Goal: Task Accomplishment & Management: Complete application form

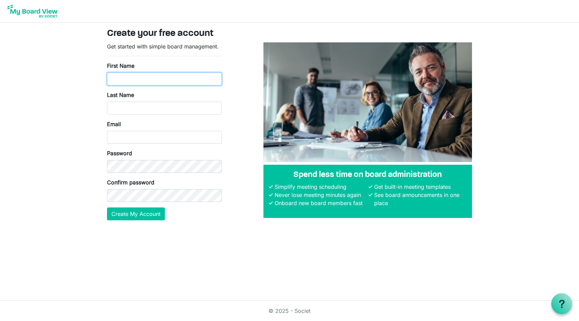
click at [164, 84] on input "First Name" at bounding box center [164, 79] width 115 height 13
type input "Bilal"
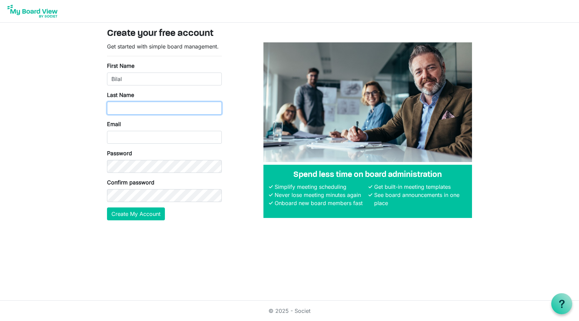
type input "Kader"
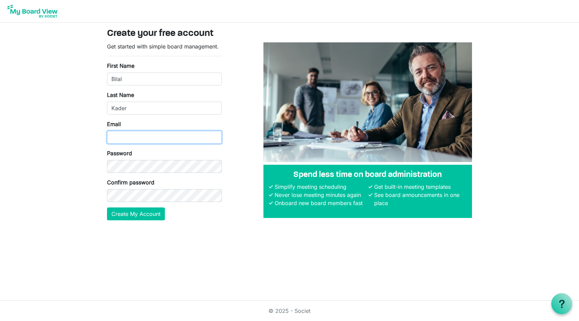
click at [130, 138] on input "Email" at bounding box center [164, 137] width 115 height 13
type input "b"
type input "baak6@hotmail.com"
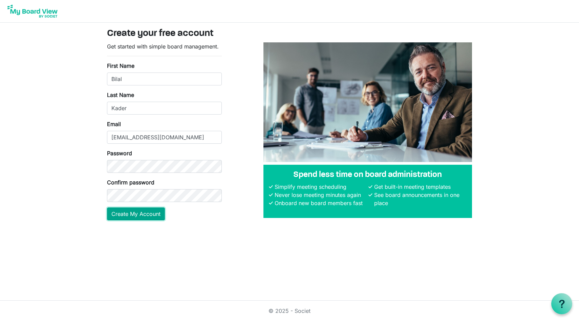
click at [128, 219] on button "Create My Account" at bounding box center [136, 213] width 58 height 13
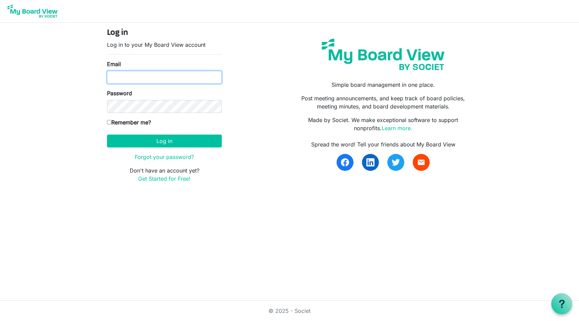
click at [161, 82] on input "Email" at bounding box center [164, 77] width 115 height 13
type input "[EMAIL_ADDRESS][DOMAIN_NAME]"
click at [110, 121] on input "Remember me?" at bounding box center [109, 122] width 4 height 4
checkbox input "true"
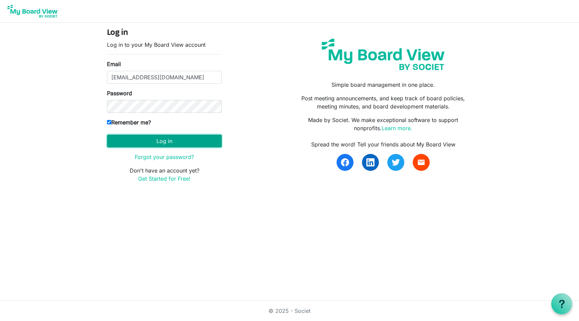
click at [129, 138] on button "Log in" at bounding box center [164, 141] width 115 height 13
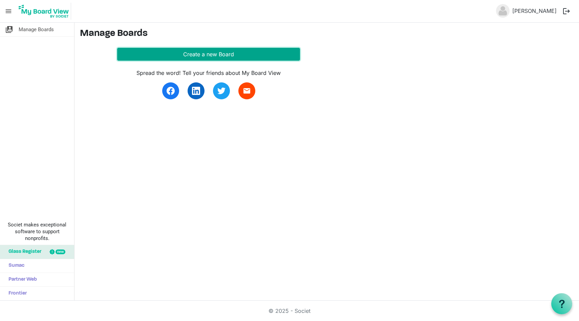
click at [152, 50] on button "Create a new Board" at bounding box center [208, 54] width 183 height 13
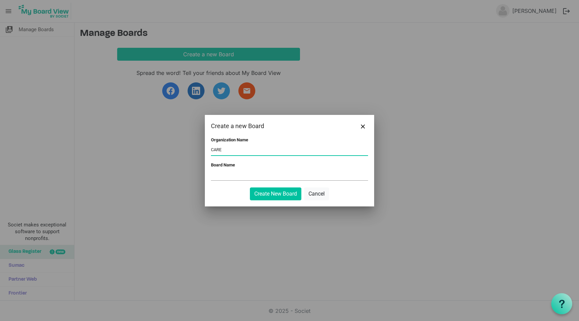
type input "CARE"
click at [229, 173] on input "Board Name" at bounding box center [289, 175] width 157 height 10
type input "CARE BOD"
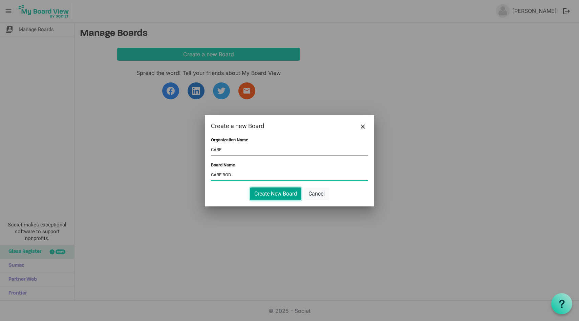
click at [273, 198] on button "Create New Board" at bounding box center [276, 193] width 52 height 13
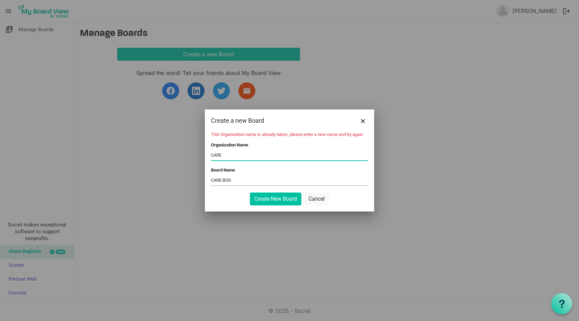
click at [235, 156] on input "CARE" at bounding box center [289, 155] width 157 height 10
type input "CARE Canada"
click at [276, 201] on button "Create New Board" at bounding box center [276, 198] width 52 height 13
click at [241, 156] on input "CARE Canada" at bounding box center [289, 155] width 157 height 10
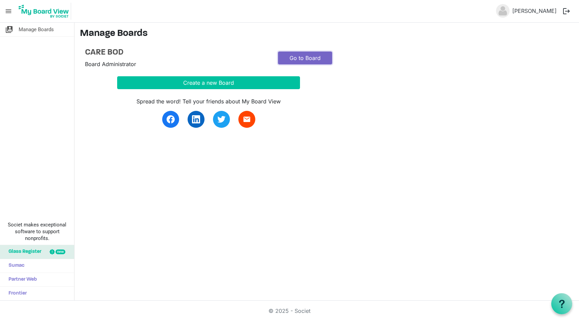
click at [299, 57] on link "Go to Board" at bounding box center [305, 58] width 54 height 13
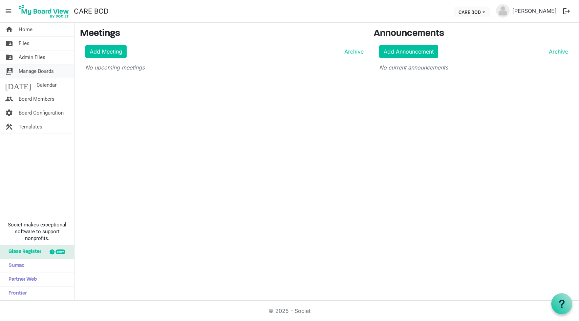
click at [28, 71] on span "Manage Boards" at bounding box center [36, 71] width 35 height 14
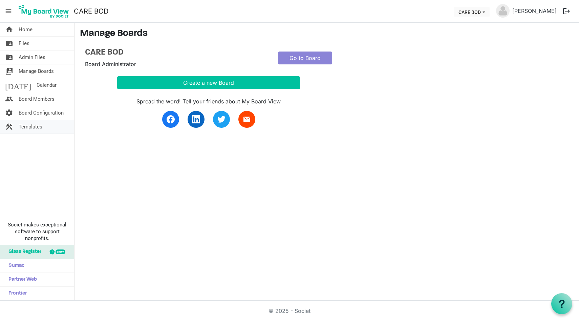
click at [36, 126] on span "Templates" at bounding box center [31, 127] width 24 height 14
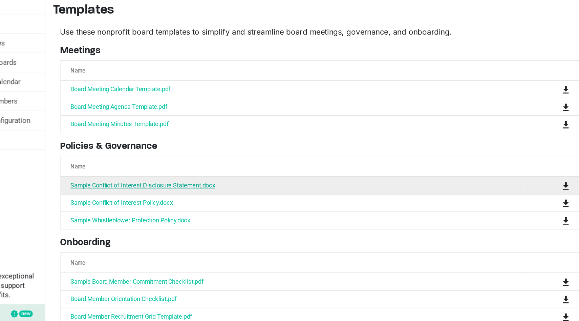
click at [134, 161] on link "Sample Conflict of Interest Disclosure Statement.docx" at bounding box center [145, 159] width 104 height 5
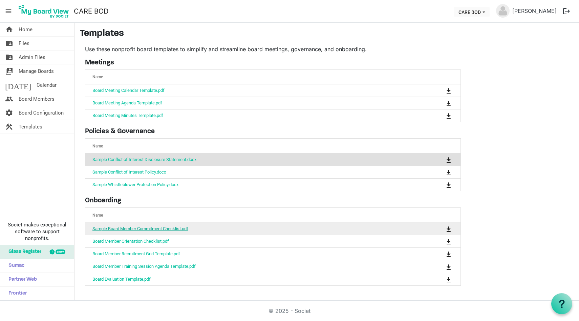
click at [138, 229] on link "Sample Board Member Commitment Checklist.pdf" at bounding box center [141, 228] width 96 height 5
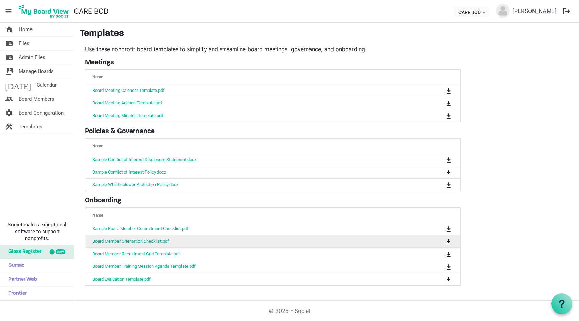
click at [143, 241] on link "Board Member Orientation Checklist.pdf" at bounding box center [131, 241] width 77 height 5
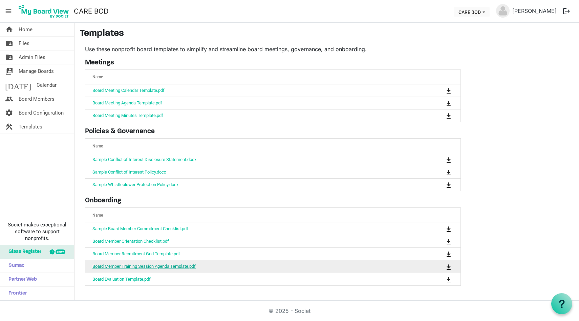
click at [139, 264] on link "Board Member Training Session Agenda Template.pdf" at bounding box center [144, 266] width 103 height 5
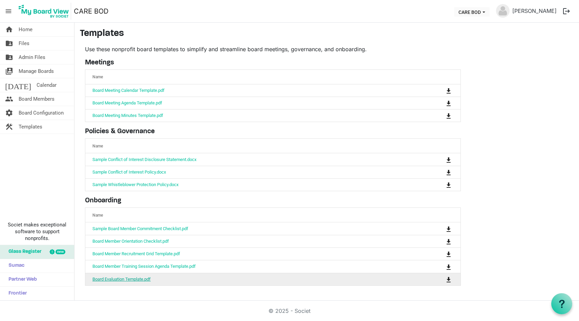
click at [150, 277] on link "Board Evaluation Template.pdf" at bounding box center [122, 279] width 58 height 5
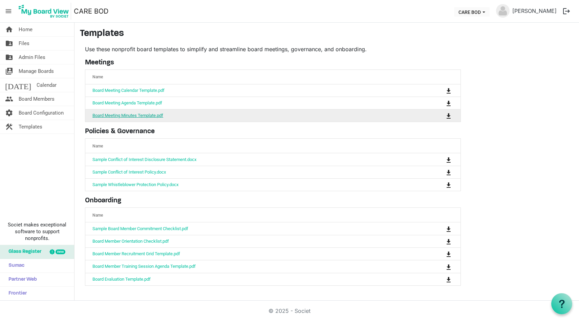
click at [132, 116] on link "Board Meeting Minutes Template.pdf" at bounding box center [128, 115] width 71 height 5
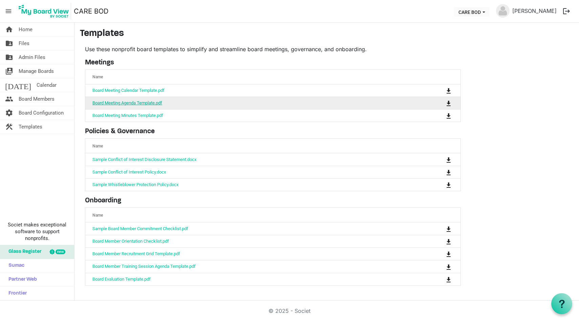
click at [148, 103] on link "Board Meeting Agenda Template.pdf" at bounding box center [128, 102] width 70 height 5
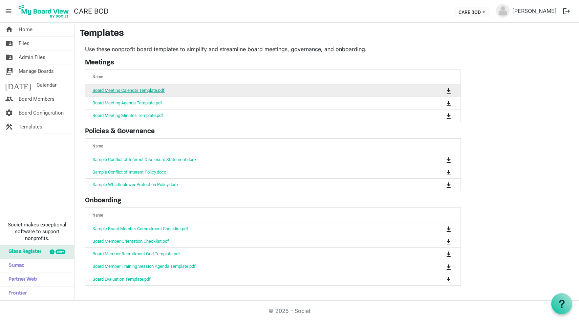
click at [157, 90] on link "Board Meeting Calendar Template.pdf" at bounding box center [129, 90] width 72 height 5
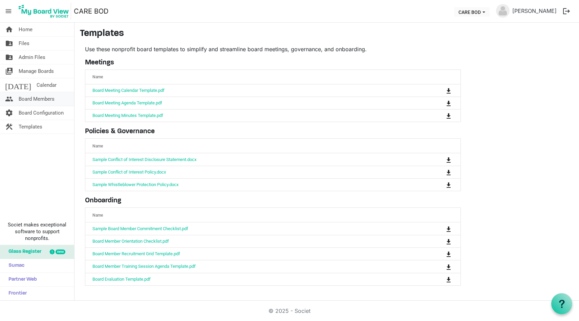
click at [40, 97] on span "Board Members" at bounding box center [37, 99] width 36 height 14
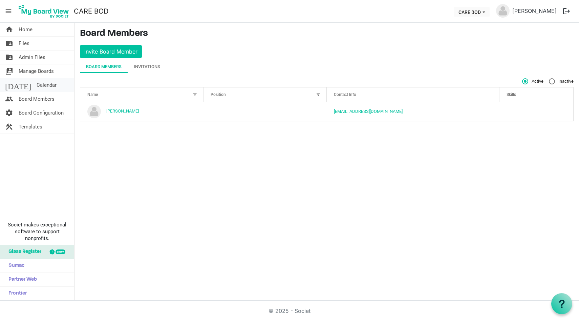
click at [44, 84] on link "today Calendar" at bounding box center [37, 85] width 74 height 14
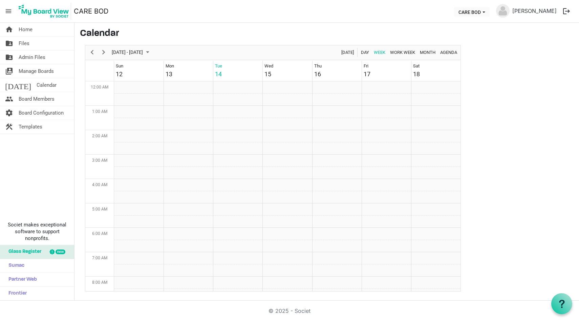
scroll to position [220, 0]
click at [48, 70] on span "Manage Boards" at bounding box center [36, 71] width 35 height 14
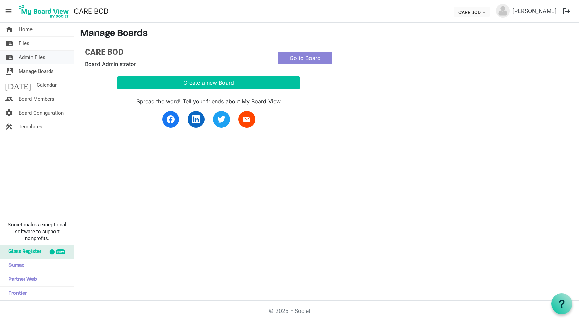
click at [43, 58] on span "Admin Files" at bounding box center [32, 57] width 27 height 14
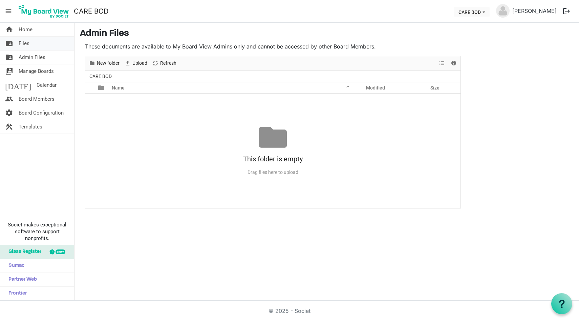
click at [39, 46] on link "folder_shared Files" at bounding box center [37, 44] width 74 height 14
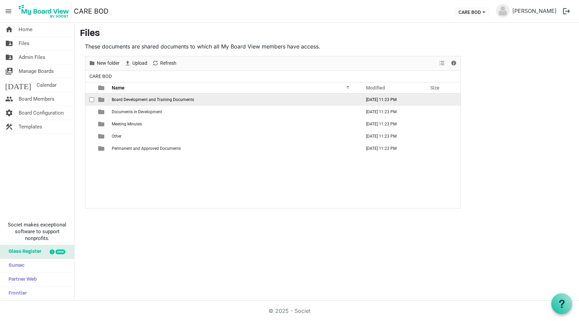
click at [127, 102] on span "Board Development and Training Documents" at bounding box center [153, 99] width 82 height 5
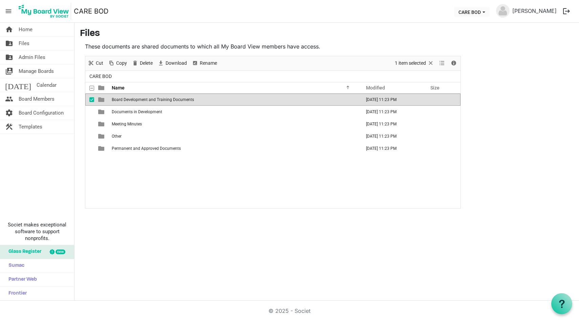
click at [136, 101] on span "Board Development and Training Documents" at bounding box center [153, 99] width 82 height 5
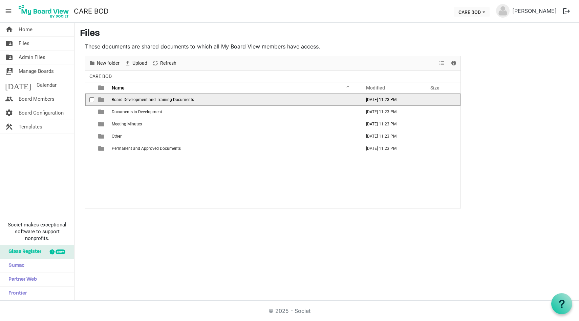
click at [180, 99] on span "Board Development and Training Documents" at bounding box center [153, 99] width 82 height 5
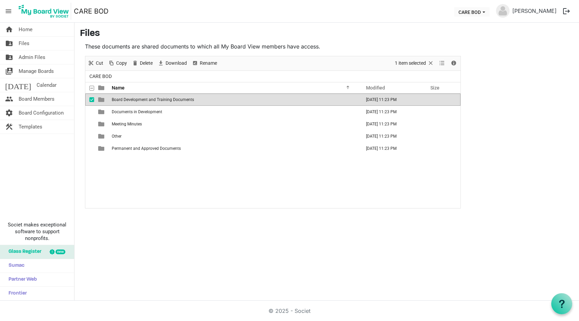
click at [180, 99] on span "Board Development and Training Documents" at bounding box center [153, 99] width 82 height 5
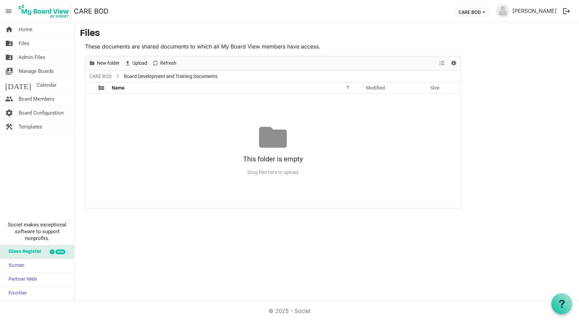
click at [180, 99] on div "No records to display This folder is empty Drag files here to upload" at bounding box center [272, 151] width 375 height 115
click at [31, 46] on link "folder_shared Files" at bounding box center [37, 44] width 74 height 14
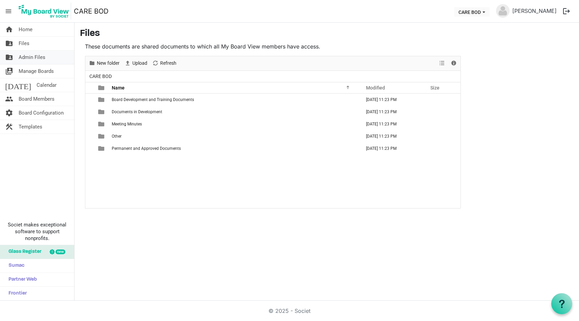
click at [28, 58] on span "Admin Files" at bounding box center [32, 57] width 27 height 14
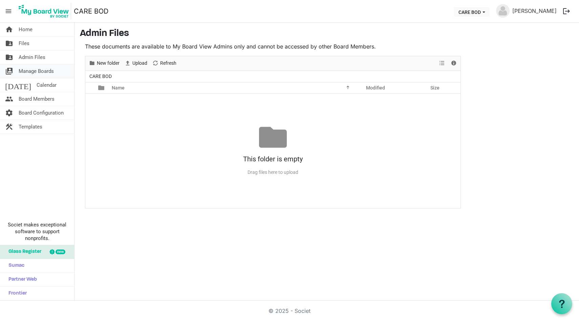
click at [27, 72] on span "Manage Boards" at bounding box center [36, 71] width 35 height 14
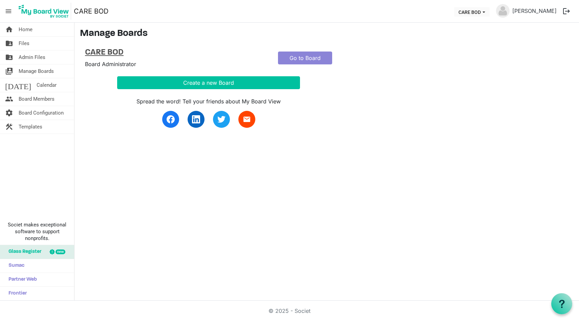
click at [106, 53] on h4 "CARE BOD" at bounding box center [176, 53] width 183 height 10
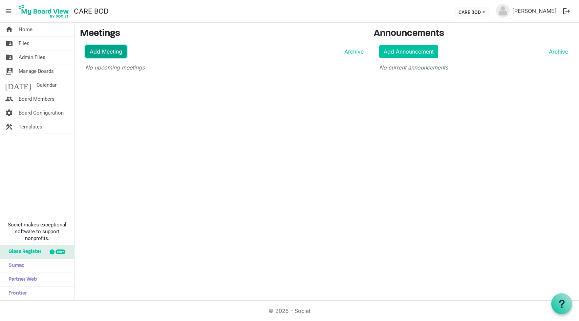
click at [121, 53] on link "Add Meeting" at bounding box center [105, 51] width 41 height 13
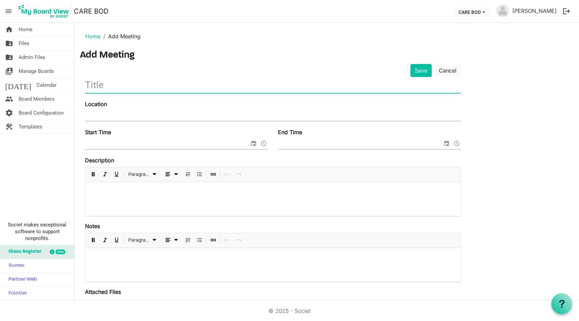
click at [112, 87] on input "text" at bounding box center [273, 85] width 376 height 16
click at [37, 30] on link "home Home" at bounding box center [37, 30] width 74 height 14
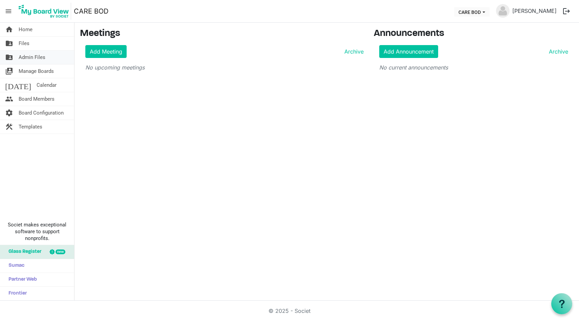
click at [34, 59] on span "Admin Files" at bounding box center [32, 57] width 27 height 14
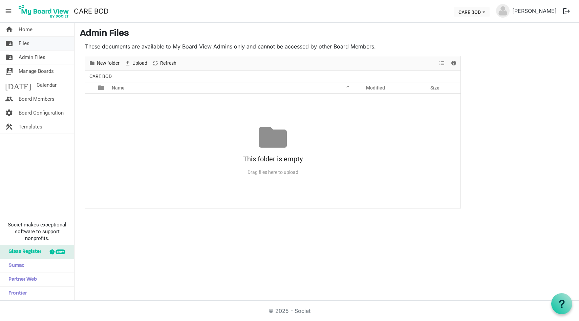
click at [43, 40] on link "folder_shared Files" at bounding box center [37, 44] width 74 height 14
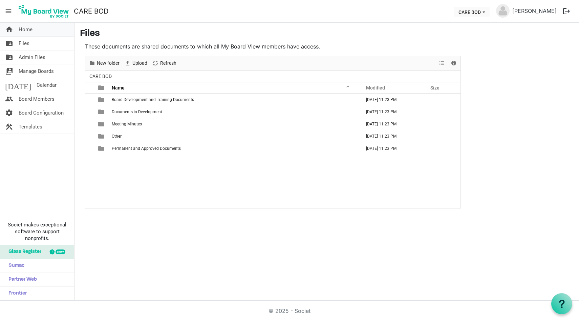
click at [40, 30] on link "home Home" at bounding box center [37, 30] width 74 height 14
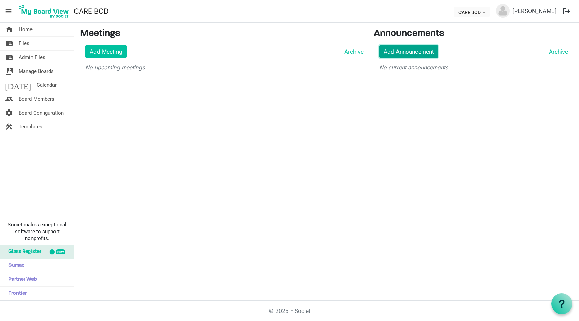
click at [403, 57] on link "Add Announcement" at bounding box center [409, 51] width 59 height 13
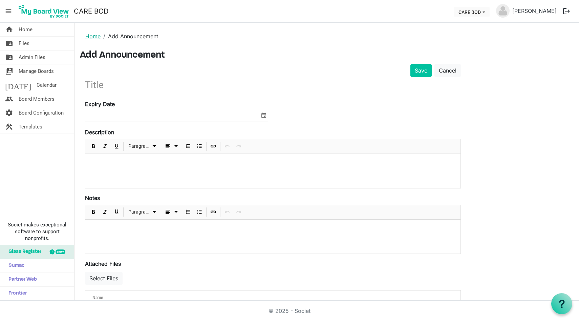
click at [89, 36] on link "Home" at bounding box center [92, 36] width 15 height 7
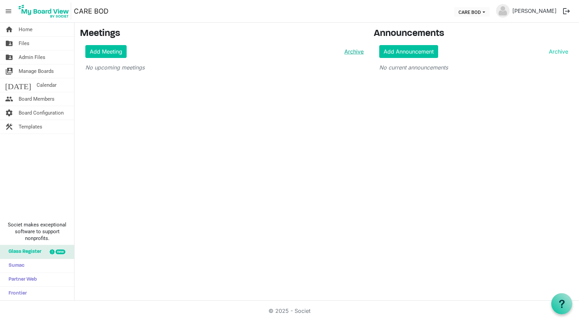
click at [357, 52] on link "Archive" at bounding box center [353, 51] width 22 height 8
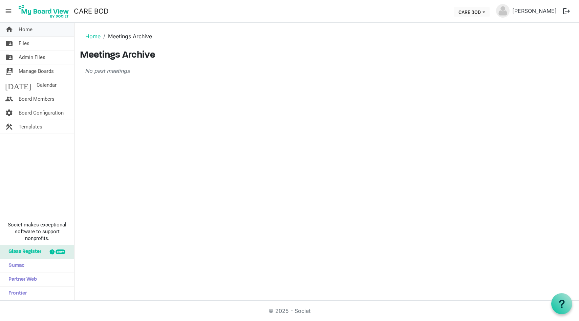
click at [26, 31] on span "Home" at bounding box center [26, 30] width 14 height 14
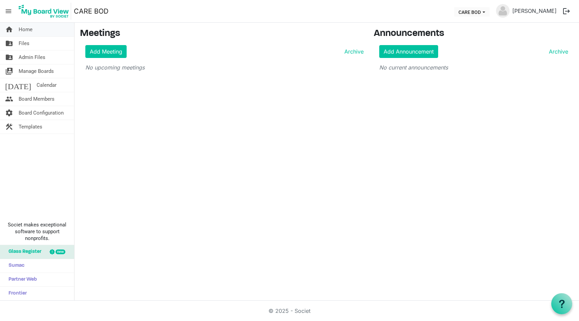
click at [28, 30] on span "Home" at bounding box center [26, 30] width 14 height 14
click at [32, 43] on link "folder_shared Files" at bounding box center [37, 44] width 74 height 14
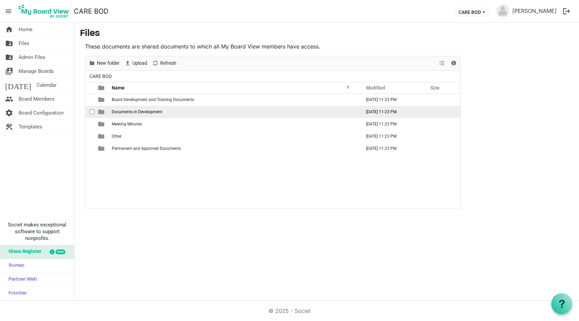
click at [144, 112] on span "Documents in Development" at bounding box center [137, 111] width 50 height 5
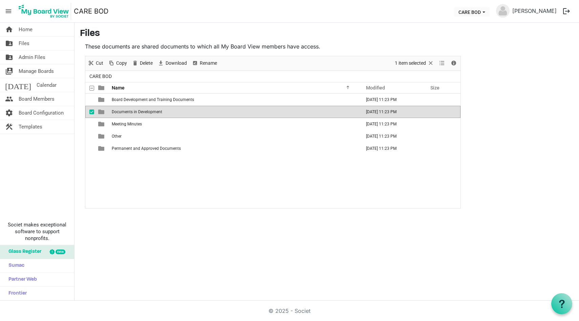
click at [135, 113] on span "Documents in Development" at bounding box center [137, 111] width 50 height 5
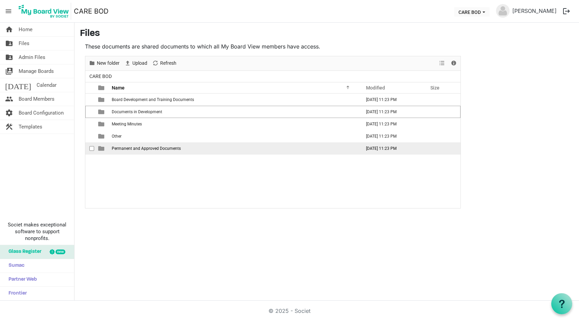
click at [122, 150] on span "Permanent and Approved Documents" at bounding box center [146, 148] width 69 height 5
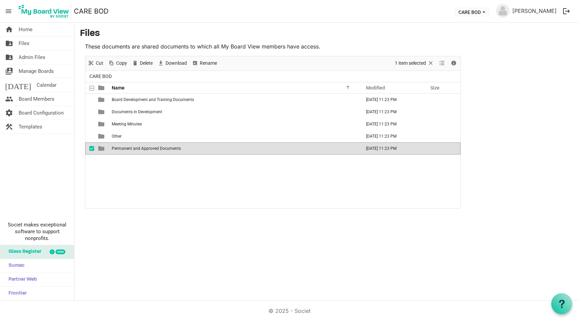
click at [122, 150] on span "Permanent and Approved Documents" at bounding box center [146, 148] width 69 height 5
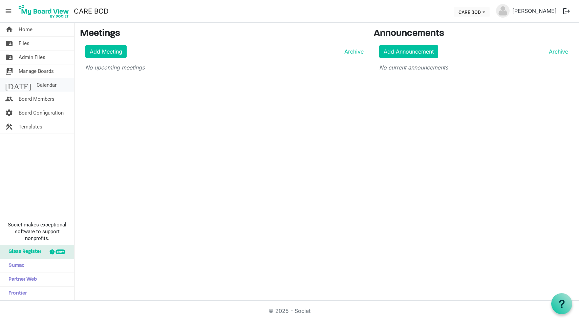
click at [37, 87] on span "Calendar" at bounding box center [47, 85] width 20 height 14
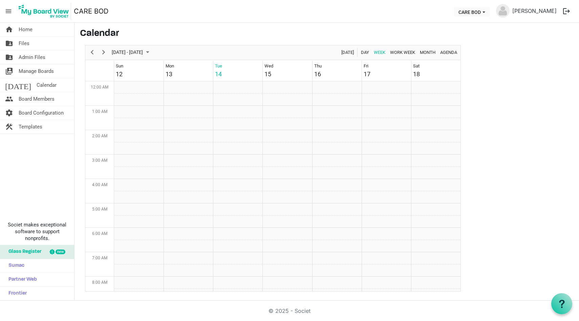
scroll to position [220, 0]
click at [32, 101] on span "Board Members" at bounding box center [37, 99] width 36 height 14
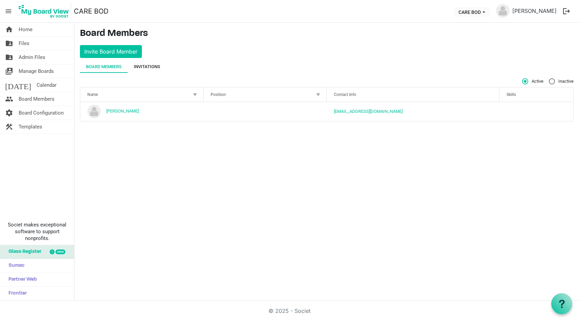
click at [152, 67] on div "Invitations" at bounding box center [147, 66] width 26 height 7
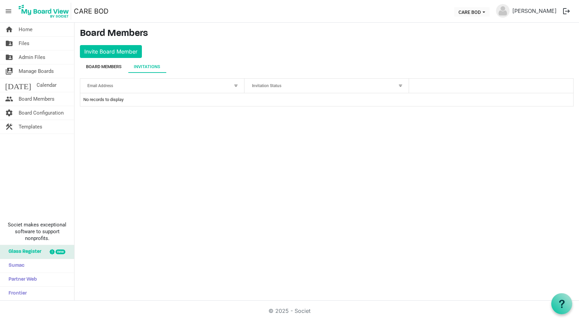
click at [102, 68] on div "Board Members" at bounding box center [104, 66] width 36 height 7
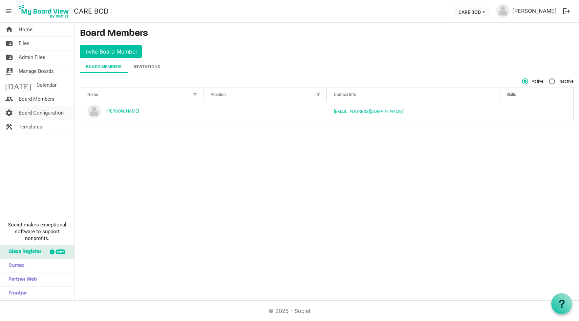
click at [45, 115] on span "Board Configuration" at bounding box center [41, 113] width 45 height 14
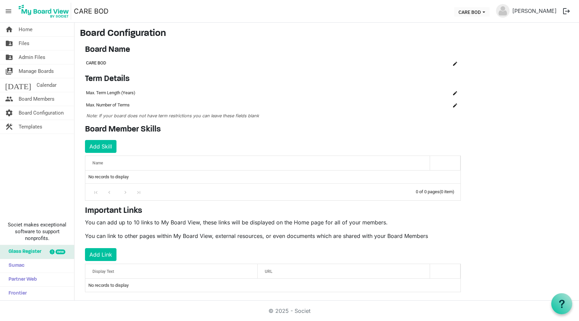
click at [101, 61] on td "CARE BOD" at bounding box center [261, 63] width 352 height 12
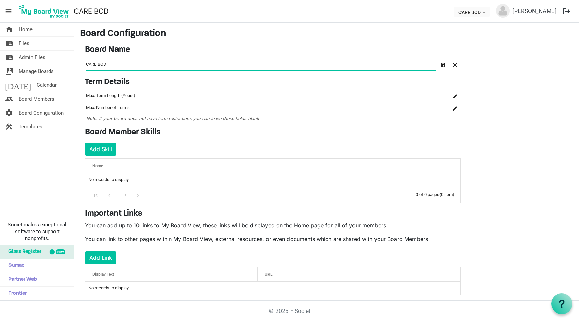
click at [101, 61] on input "CARE BOD" at bounding box center [261, 63] width 350 height 11
click at [33, 127] on span "Templates" at bounding box center [31, 127] width 24 height 14
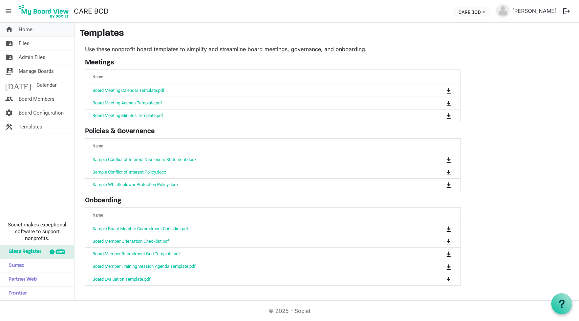
click at [20, 27] on span "Home" at bounding box center [26, 30] width 14 height 14
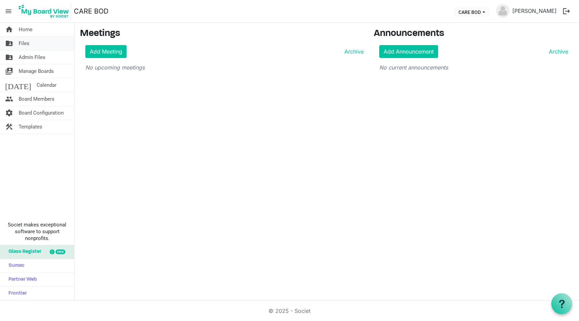
click at [34, 46] on link "folder_shared Files" at bounding box center [37, 44] width 74 height 14
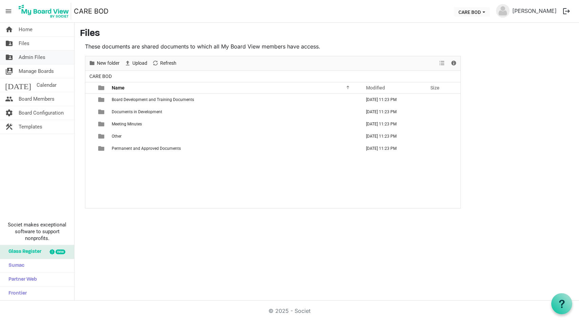
click at [35, 61] on span "Admin Files" at bounding box center [32, 57] width 27 height 14
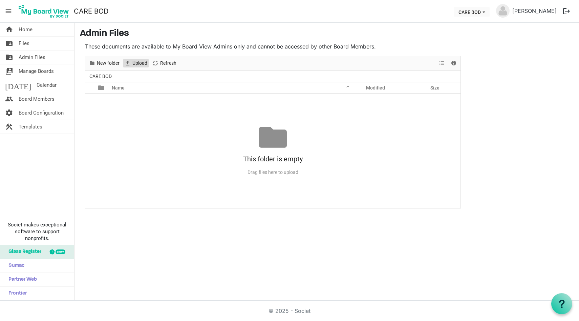
click at [141, 64] on span "Upload" at bounding box center [140, 63] width 16 height 8
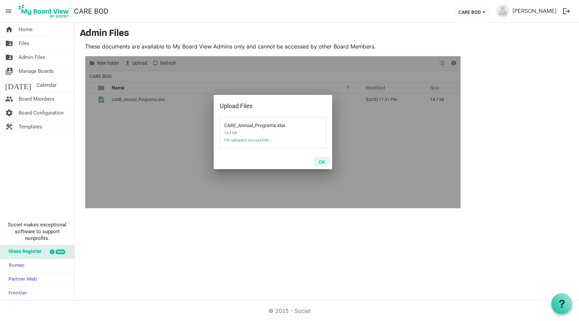
click at [324, 162] on button "OK" at bounding box center [321, 161] width 15 height 9
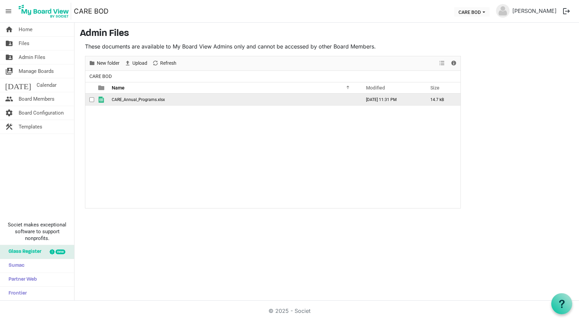
click at [161, 101] on span "CARE_Annual_Programs.xlsx" at bounding box center [138, 99] width 53 height 5
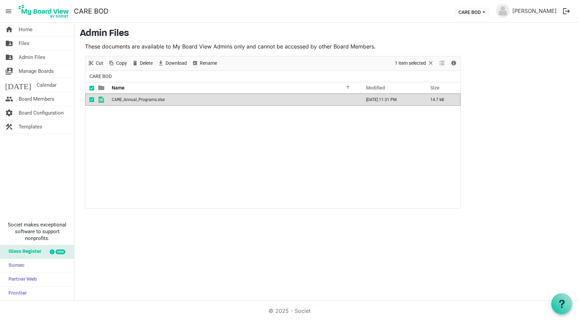
click at [161, 101] on span "CARE_Annual_Programs.xlsx" at bounding box center [138, 99] width 53 height 5
click at [144, 61] on span "Delete" at bounding box center [146, 63] width 14 height 8
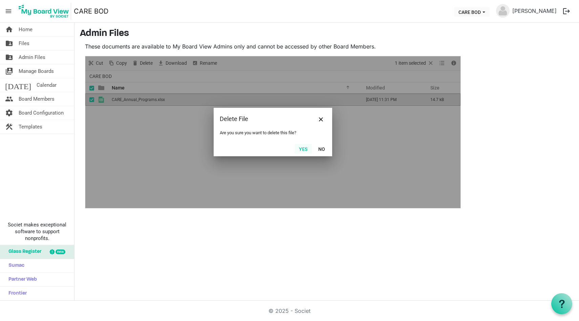
click at [302, 149] on button "Yes" at bounding box center [303, 148] width 17 height 9
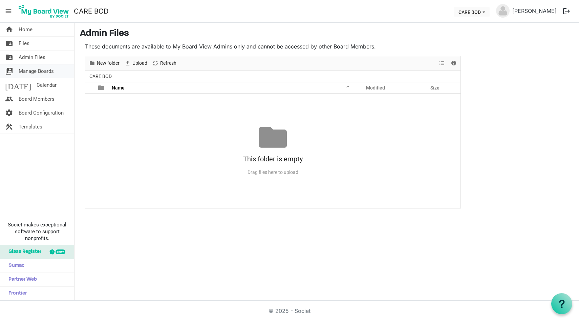
click at [38, 73] on span "Manage Boards" at bounding box center [36, 71] width 35 height 14
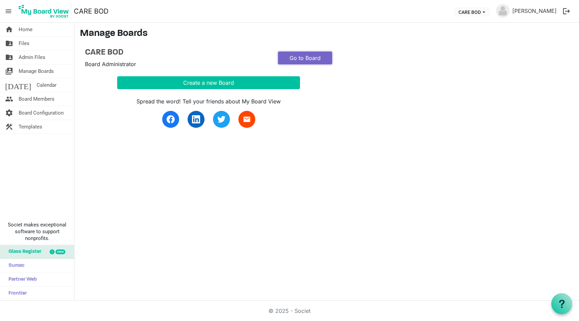
click at [294, 58] on link "Go to Board" at bounding box center [305, 58] width 54 height 13
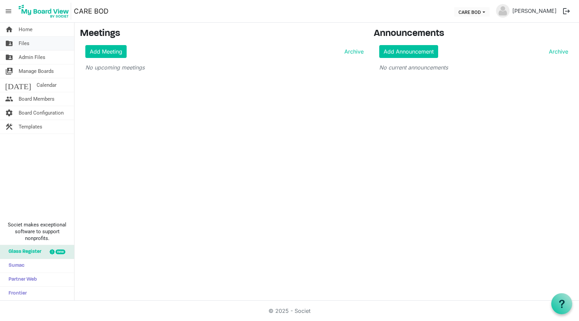
click at [29, 45] on link "folder_shared Files" at bounding box center [37, 44] width 74 height 14
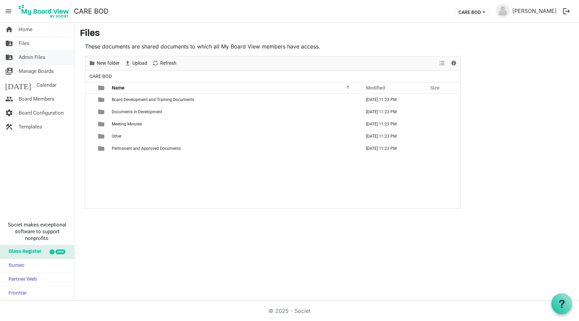
click at [26, 59] on span "Admin Files" at bounding box center [32, 57] width 27 height 14
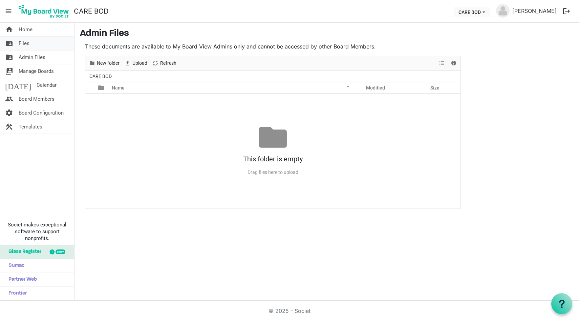
click at [26, 45] on span "Files" at bounding box center [24, 44] width 11 height 14
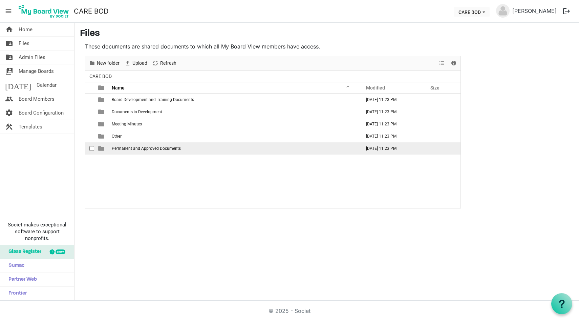
click at [127, 150] on span "Permanent and Approved Documents" at bounding box center [146, 148] width 69 height 5
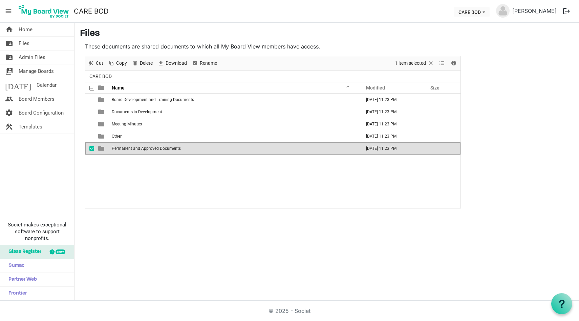
click at [127, 150] on span "Permanent and Approved Documents" at bounding box center [146, 148] width 69 height 5
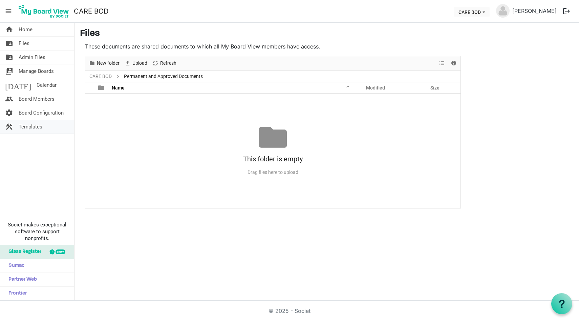
click at [38, 127] on span "Templates" at bounding box center [31, 127] width 24 height 14
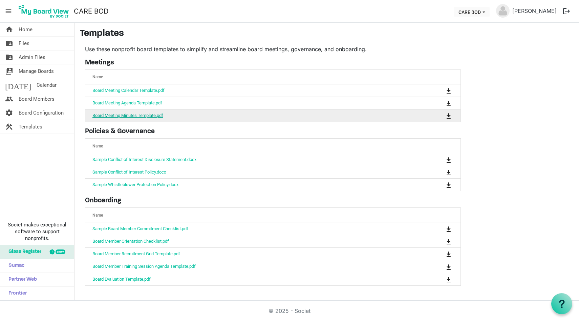
click at [147, 115] on link "Board Meeting Minutes Template.pdf" at bounding box center [128, 115] width 71 height 5
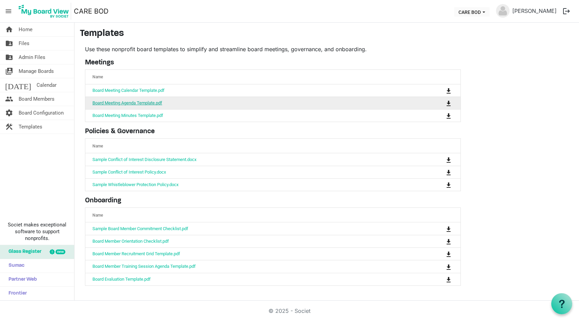
click at [143, 103] on link "Board Meeting Agenda Template.pdf" at bounding box center [128, 102] width 70 height 5
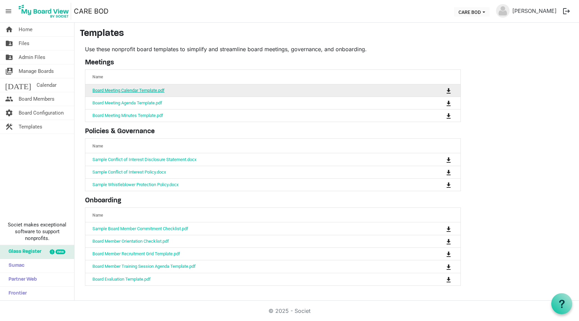
click at [129, 89] on link "Board Meeting Calendar Template.pdf" at bounding box center [129, 90] width 72 height 5
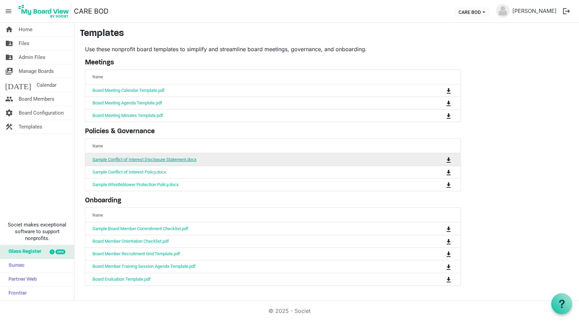
click at [131, 157] on link "Sample Conflict of Interest Disclosure Statement.docx" at bounding box center [145, 159] width 104 height 5
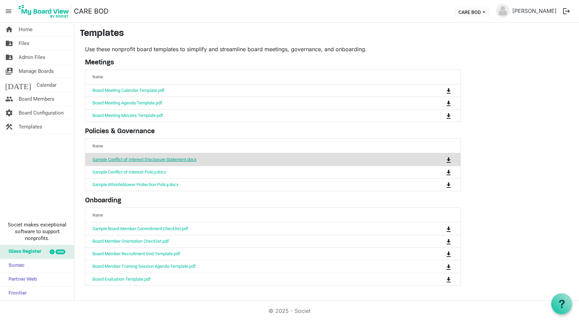
click at [193, 159] on link "Sample Conflict of Interest Disclosure Statement.docx" at bounding box center [145, 159] width 104 height 5
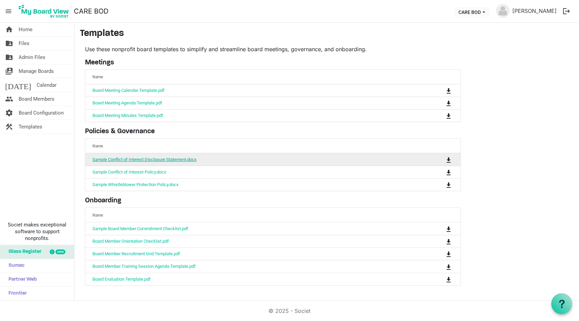
click at [143, 158] on link "Sample Conflict of Interest Disclosure Statement.docx" at bounding box center [145, 159] width 104 height 5
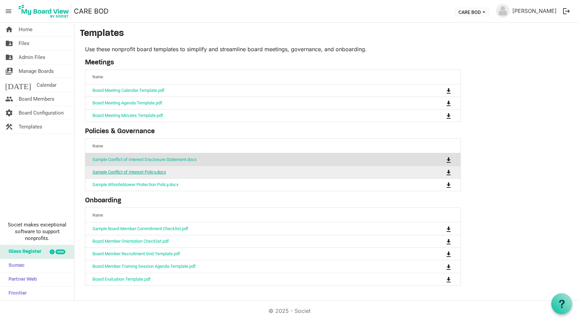
click at [137, 171] on link "Sample Conflict of Interest Policy.docx" at bounding box center [130, 171] width 74 height 5
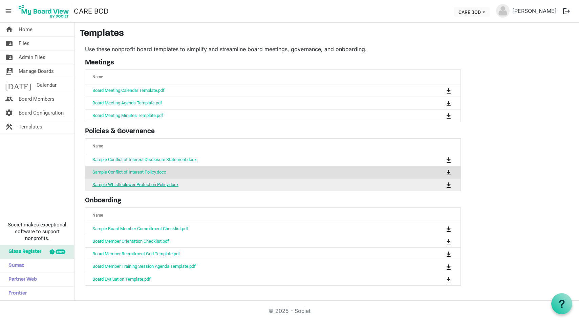
click at [152, 182] on link "Sample Whistleblower Protection Policy.docx" at bounding box center [136, 184] width 86 height 5
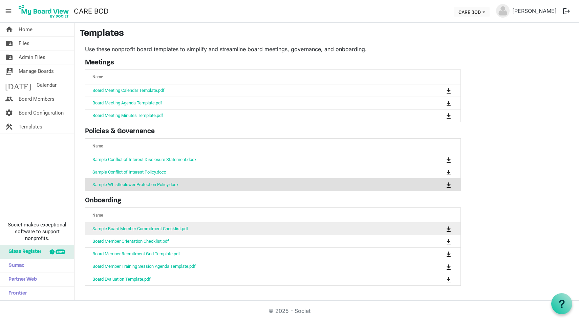
click at [124, 231] on td "Sample Board Member Commitment Checklist.pdf" at bounding box center [251, 228] width 333 height 12
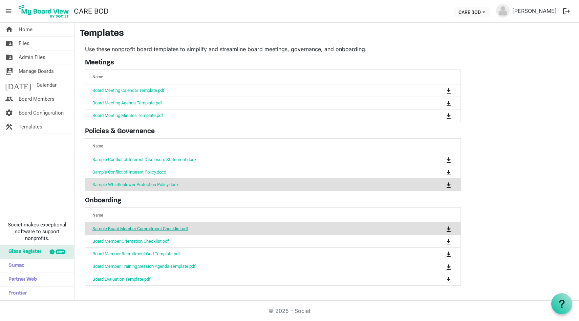
click at [123, 227] on link "Sample Board Member Commitment Checklist.pdf" at bounding box center [141, 228] width 96 height 5
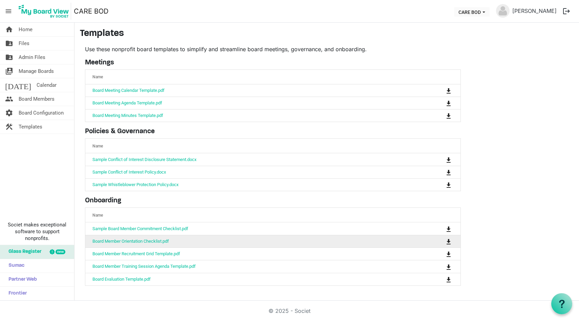
click at [183, 238] on td "Board Member Orientation Checklist.pdf" at bounding box center [251, 241] width 333 height 13
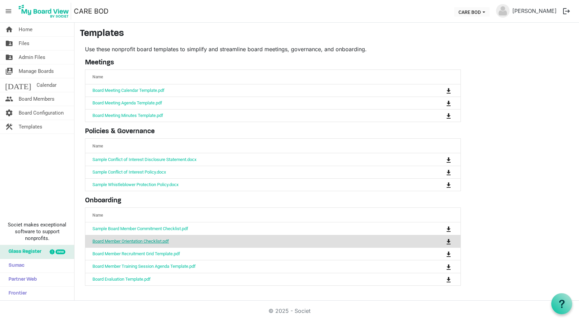
click at [141, 240] on link "Board Member Orientation Checklist.pdf" at bounding box center [131, 241] width 77 height 5
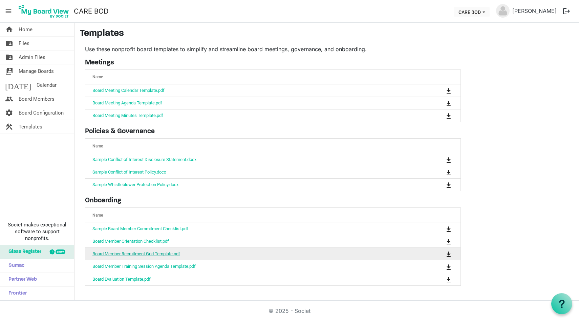
click at [148, 251] on link "Board Member Recruitment Grid Template.pdf" at bounding box center [137, 253] width 88 height 5
click at [176, 252] on link "Board Member Recruitment Grid Template.pdf" at bounding box center [137, 253] width 88 height 5
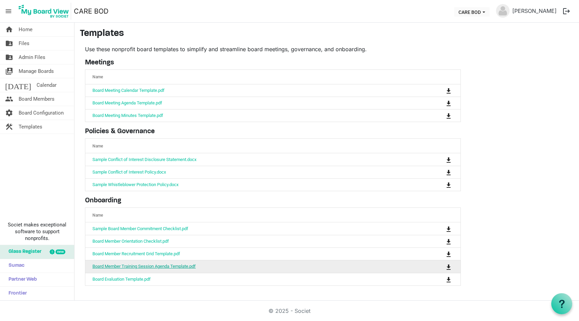
click at [145, 265] on link "Board Member Training Session Agenda Template.pdf" at bounding box center [144, 266] width 103 height 5
click at [182, 266] on link "Board Member Training Session Agenda Template.pdf" at bounding box center [144, 266] width 103 height 5
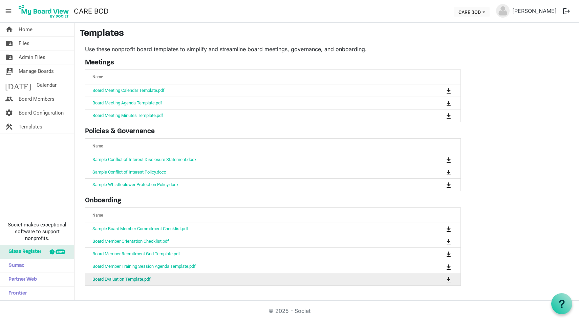
click at [127, 277] on link "Board Evaluation Template.pdf" at bounding box center [122, 279] width 58 height 5
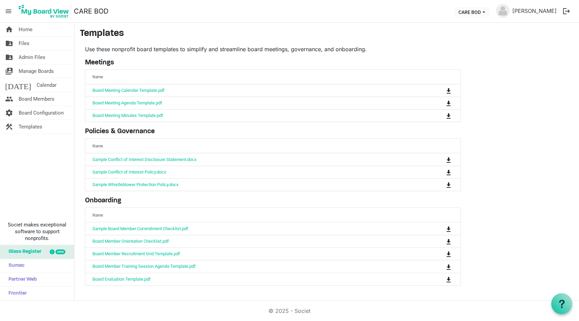
click at [6, 13] on span "menu" at bounding box center [8, 11] width 13 height 13
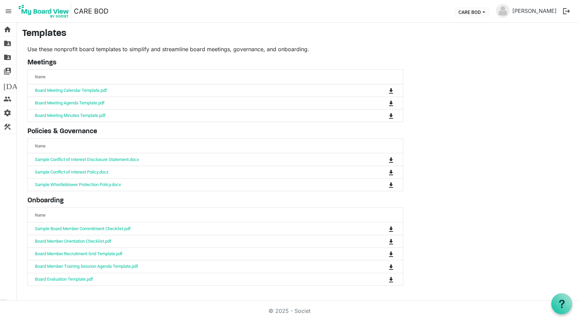
click at [8, 13] on span "menu" at bounding box center [8, 11] width 13 height 13
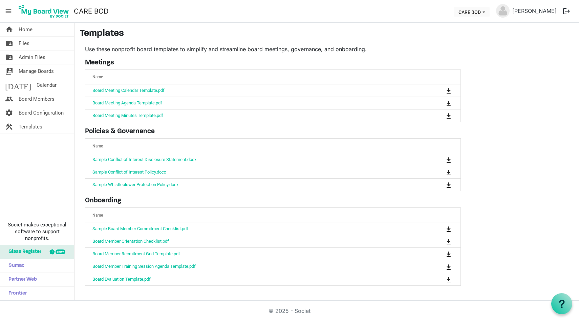
click at [8, 13] on span "menu" at bounding box center [8, 11] width 13 height 13
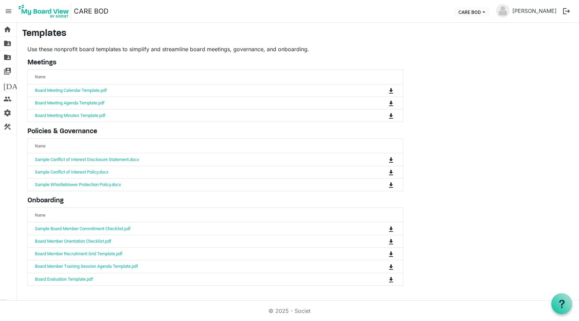
click at [8, 13] on span "menu" at bounding box center [8, 11] width 13 height 13
